Goal: Navigation & Orientation: Find specific page/section

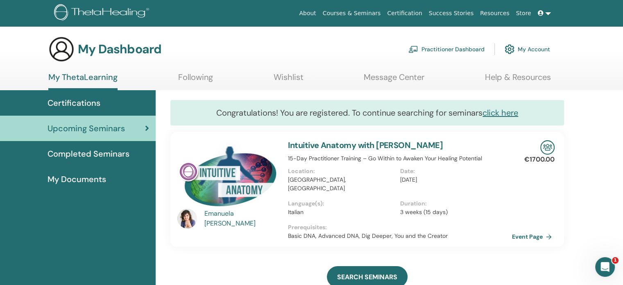
click at [464, 48] on link "Practitioner Dashboard" at bounding box center [446, 49] width 76 height 18
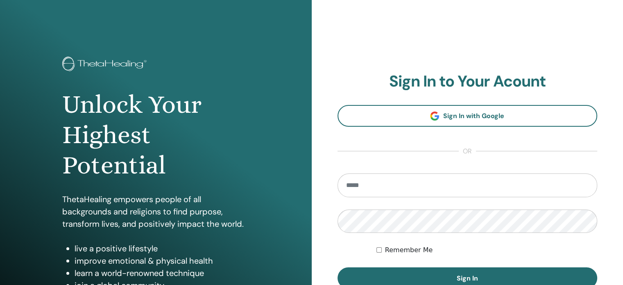
click at [406, 186] on input "email" at bounding box center [468, 185] width 260 height 24
type input "**********"
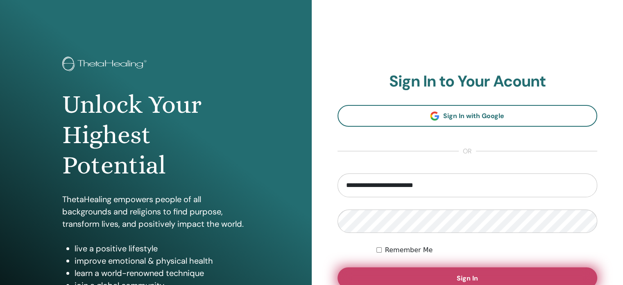
click at [466, 275] on span "Sign In" at bounding box center [467, 278] width 21 height 9
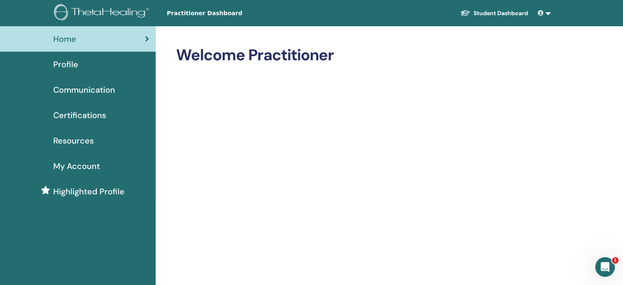
click at [86, 113] on span "Certifications" at bounding box center [79, 115] width 53 height 12
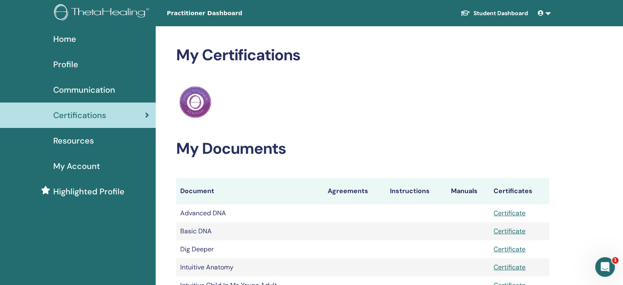
click at [146, 114] on icon at bounding box center [147, 115] width 4 height 8
click at [98, 194] on span "Highlighted Profile" at bounding box center [88, 191] width 71 height 12
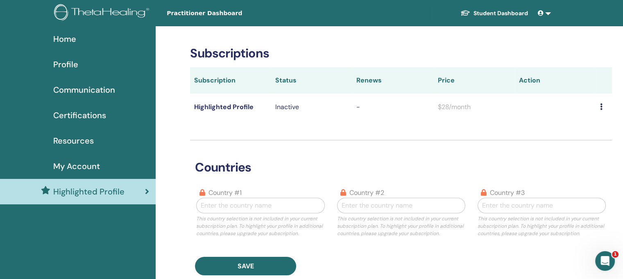
click at [510, 10] on link "Student Dashboard" at bounding box center [494, 13] width 81 height 15
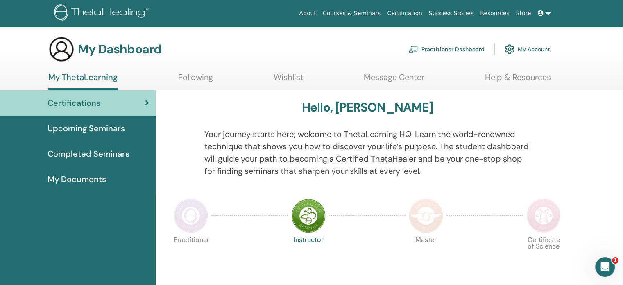
click at [86, 129] on span "Upcoming Seminars" at bounding box center [86, 128] width 77 height 12
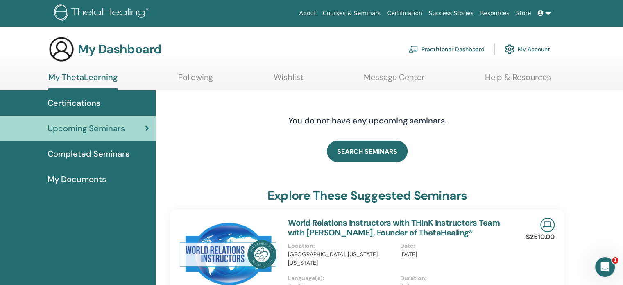
click at [103, 152] on span "Completed Seminars" at bounding box center [89, 153] width 82 height 12
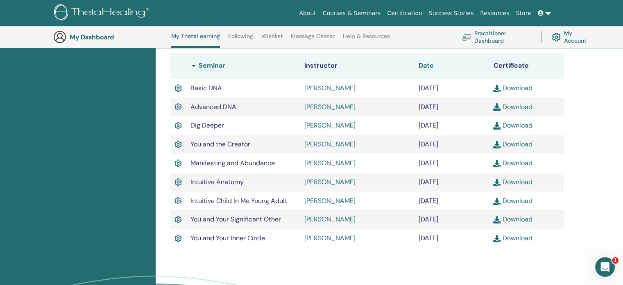
scroll to position [226, 0]
